Goal: Task Accomplishment & Management: Use online tool/utility

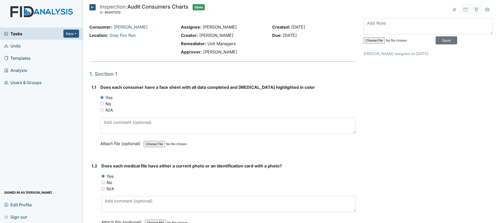
click at [22, 34] on span "Tasks" at bounding box center [33, 34] width 59 height 6
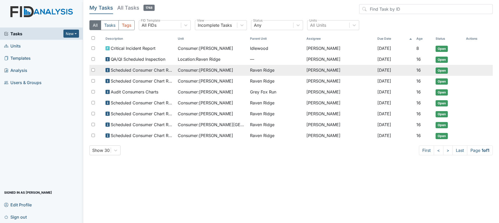
click at [154, 70] on span "Scheduled Consumer Chart Review" at bounding box center [142, 70] width 63 height 6
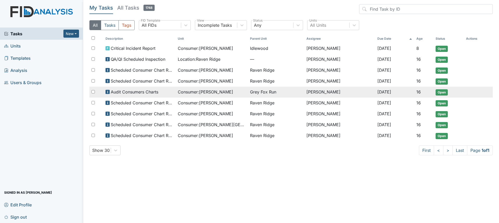
click at [154, 92] on span "Audit Consumers Charts" at bounding box center [135, 92] width 48 height 6
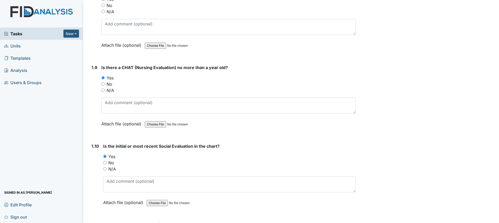
scroll to position [675, 0]
